Goal: Find contact information: Find contact information

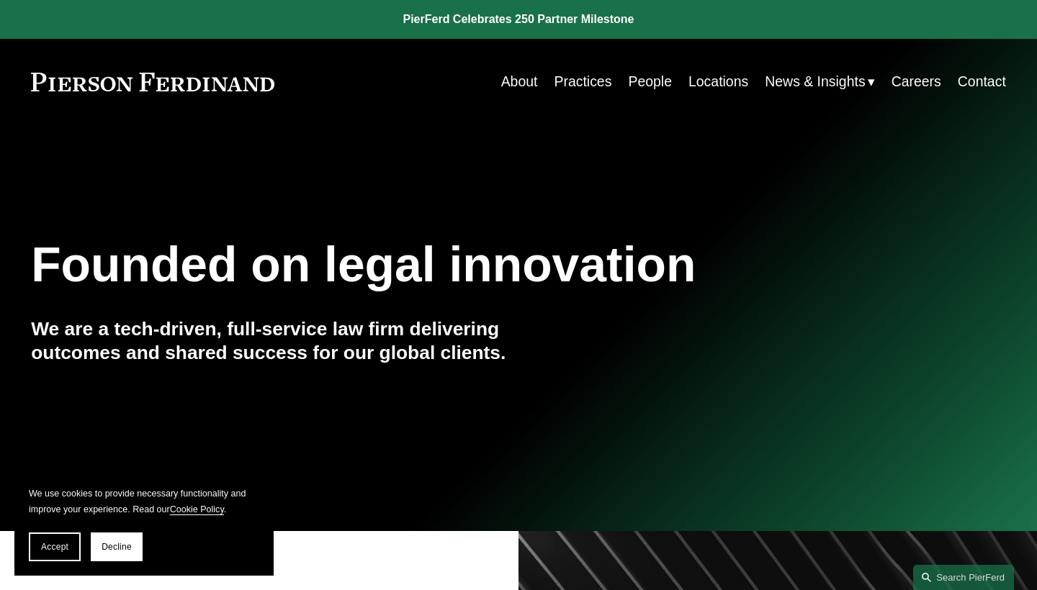
click at [933, 81] on link "Careers" at bounding box center [916, 82] width 50 height 28
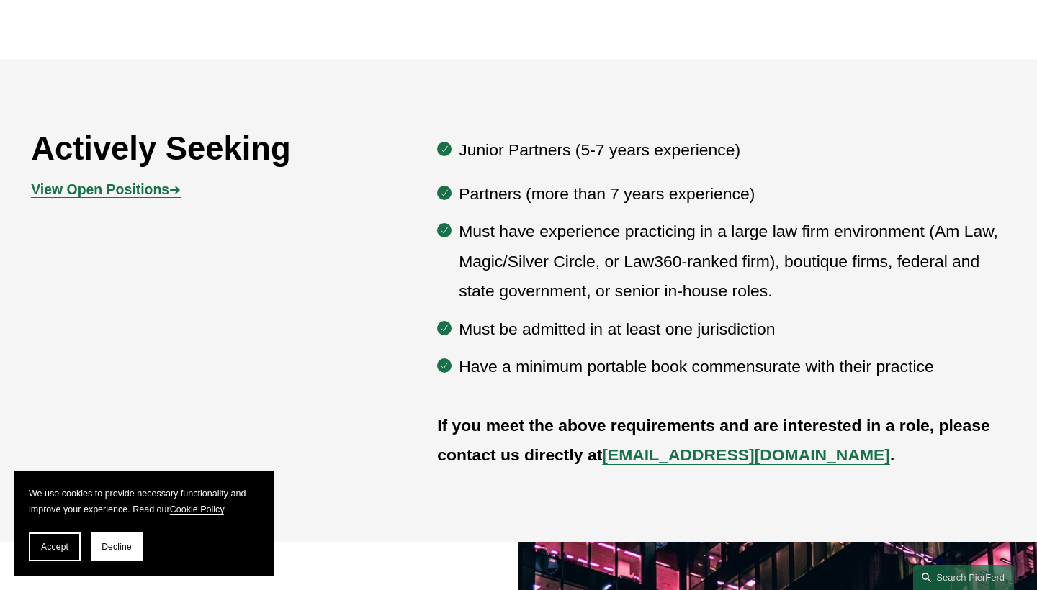
scroll to position [808, 0]
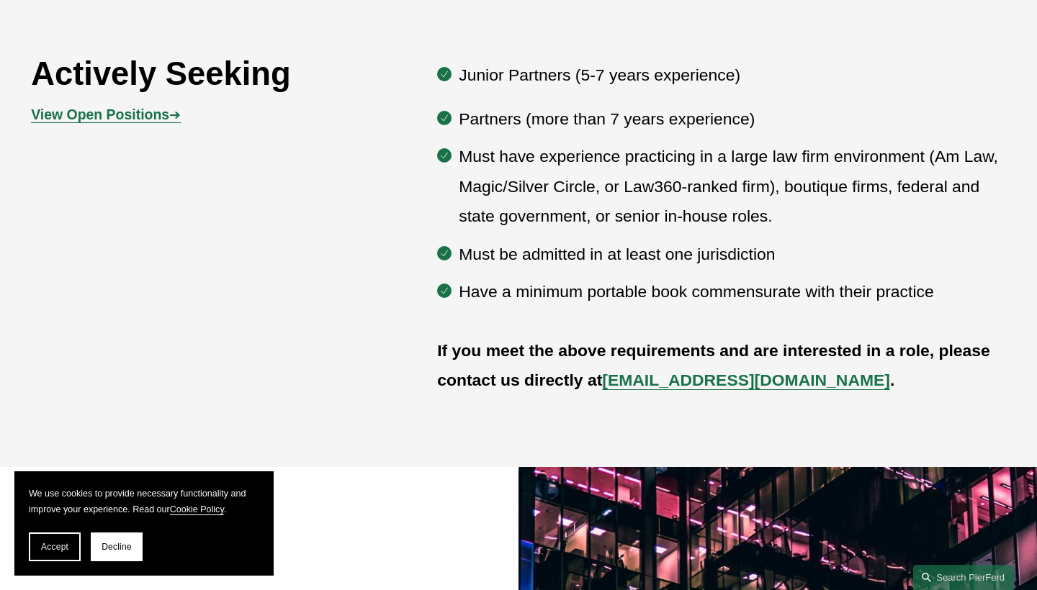
click at [137, 118] on strong "View Open Positions" at bounding box center [100, 115] width 138 height 16
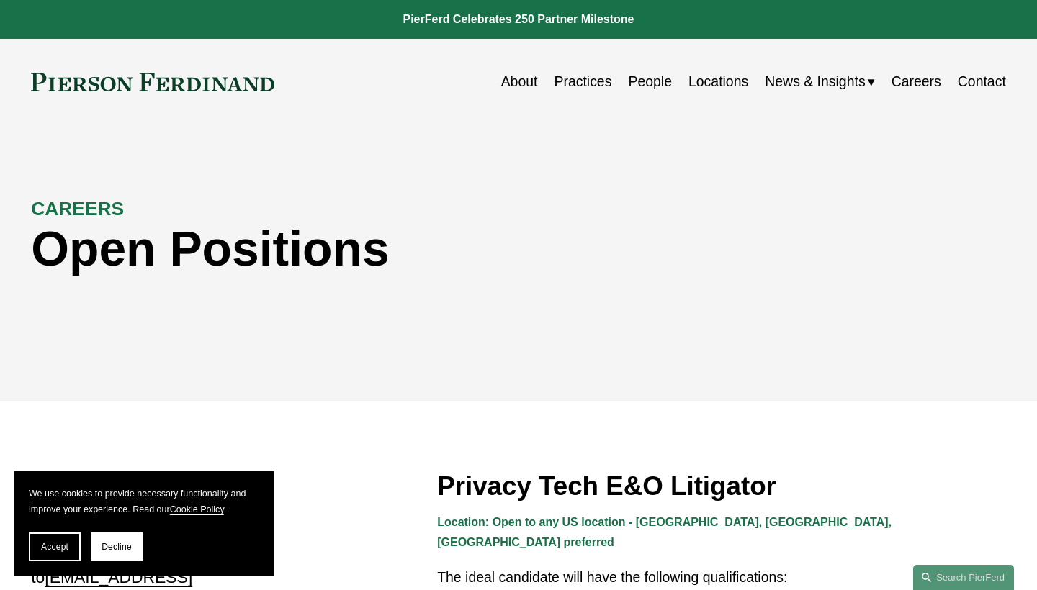
scroll to position [262, 0]
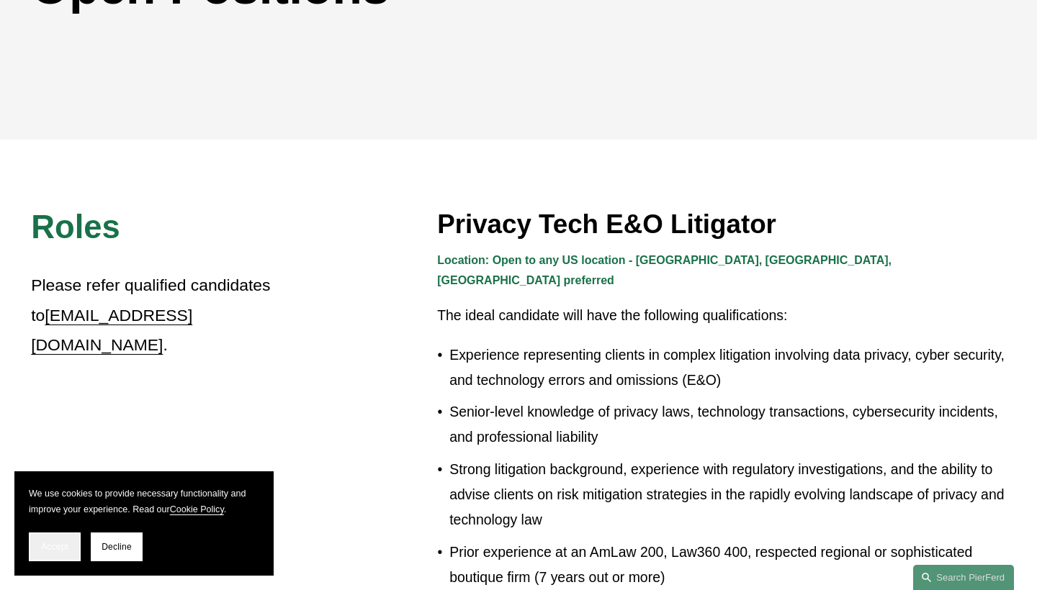
click at [60, 550] on span "Accept" at bounding box center [54, 547] width 27 height 10
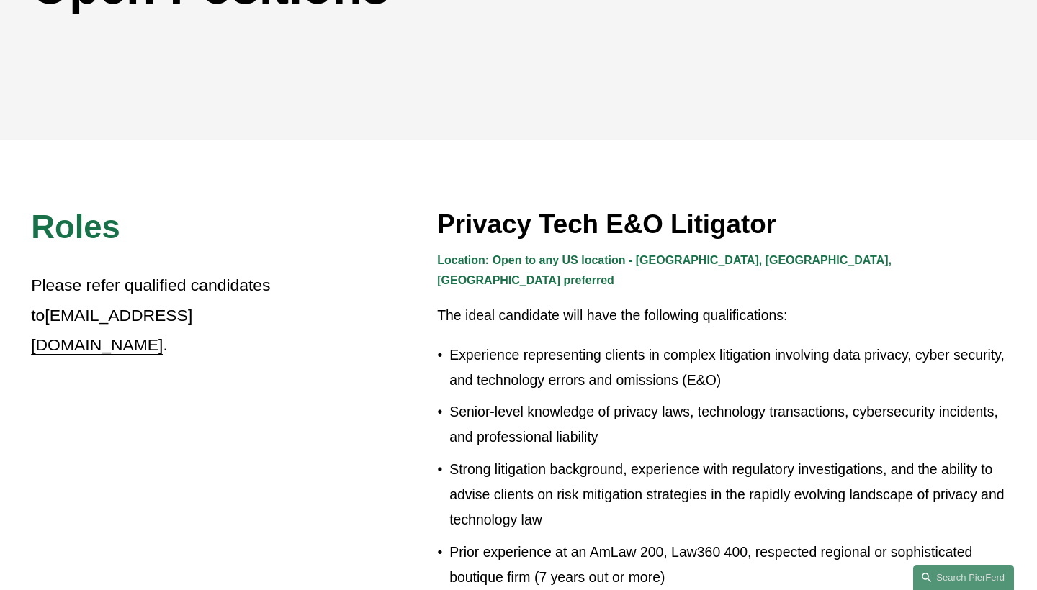
drag, startPoint x: 217, startPoint y: 322, endPoint x: 31, endPoint y: 315, distance: 185.9
click at [31, 315] on p "Please refer qualified candidates to [EMAIL_ADDRESS][DOMAIN_NAME] ." at bounding box center [173, 315] width 284 height 89
copy p "[EMAIL_ADDRESS][DOMAIN_NAME] ."
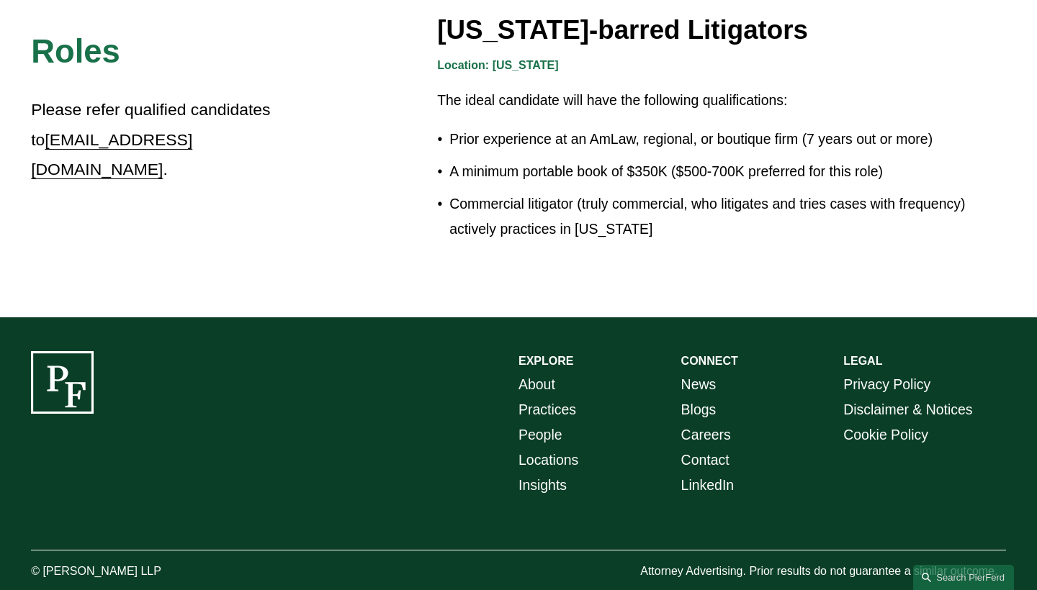
scroll to position [2590, 0]
